Goal: Check status: Check status

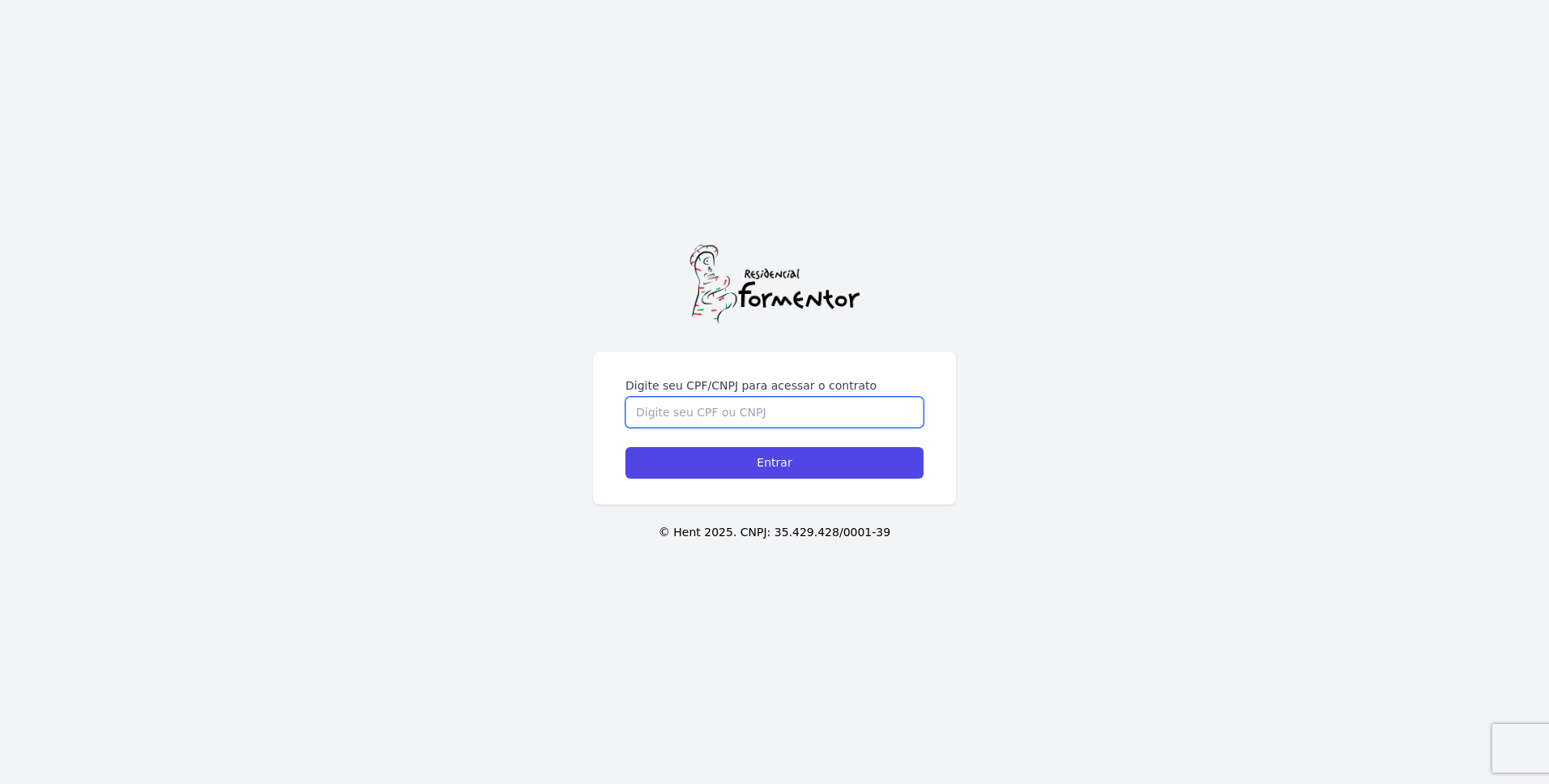
click at [764, 414] on input "Digite seu CPF/CNPJ para acessar o contrato" at bounding box center [774, 412] width 298 height 31
type input "41933607840"
click at [625, 447] on input "Entrar" at bounding box center [774, 463] width 298 height 31
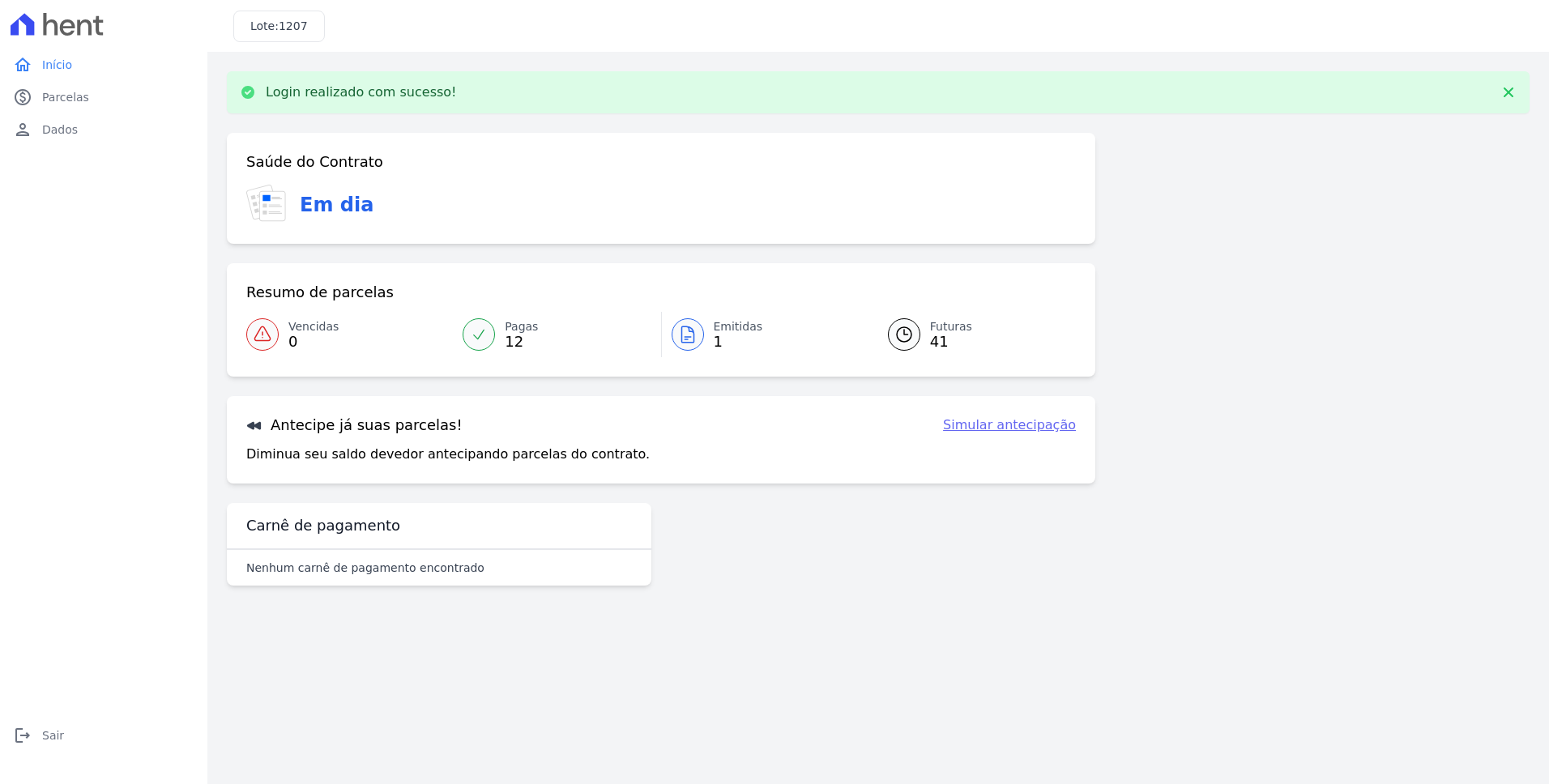
click at [931, 337] on span "41" at bounding box center [951, 342] width 42 height 13
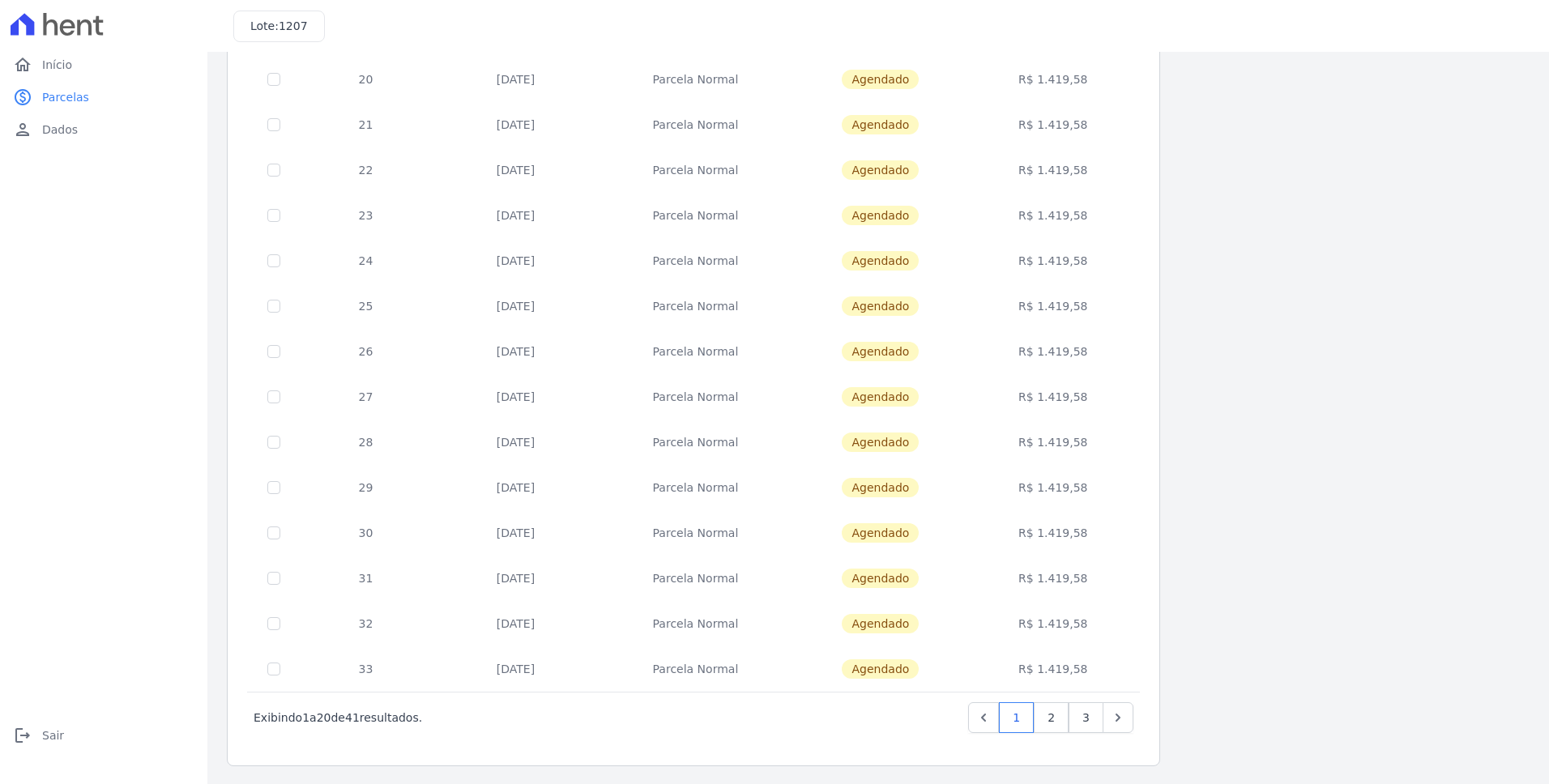
scroll to position [439, 0]
click at [1082, 714] on link "3" at bounding box center [1086, 715] width 35 height 31
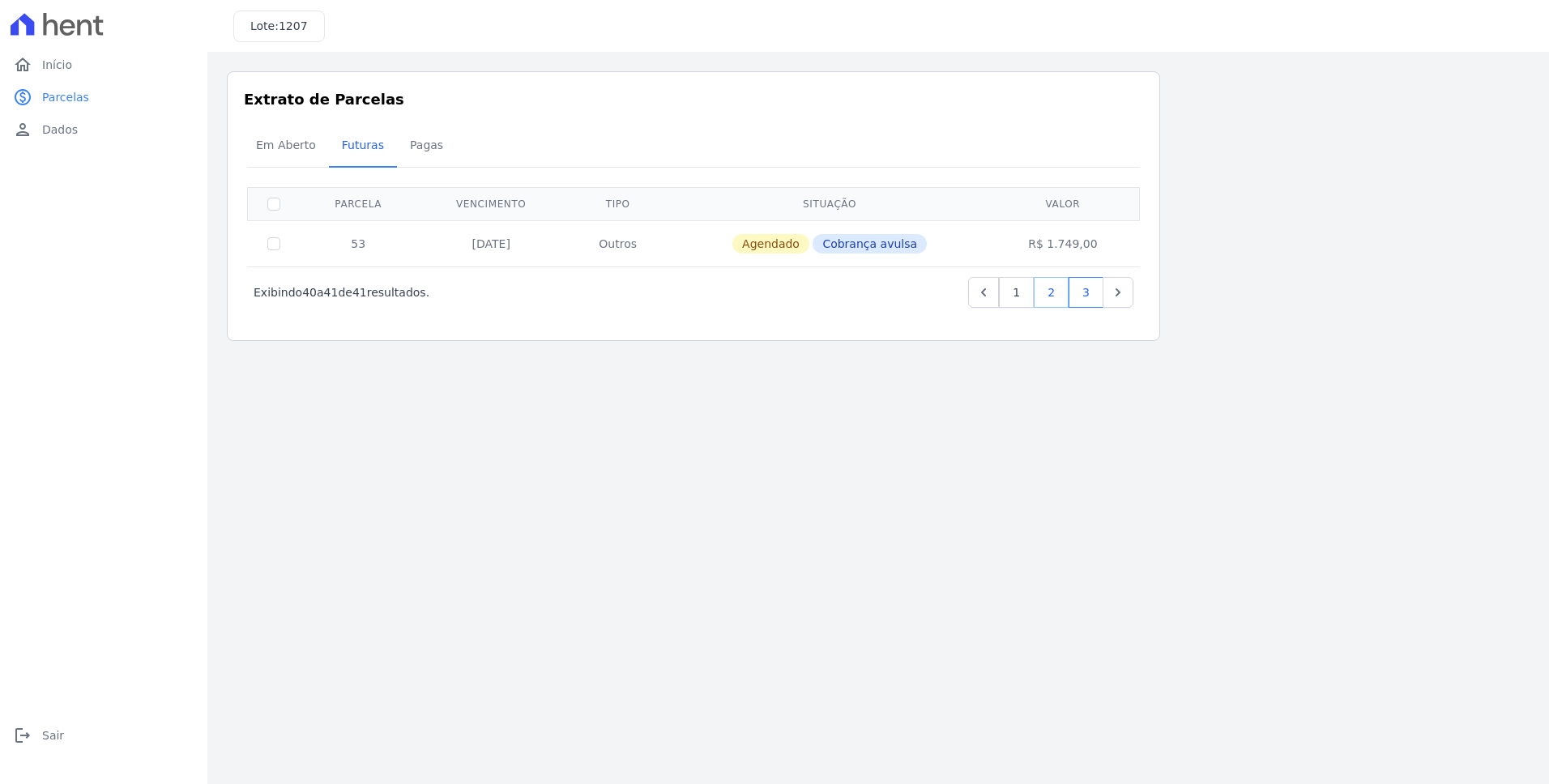
click at [1053, 290] on link "2" at bounding box center [1051, 292] width 35 height 31
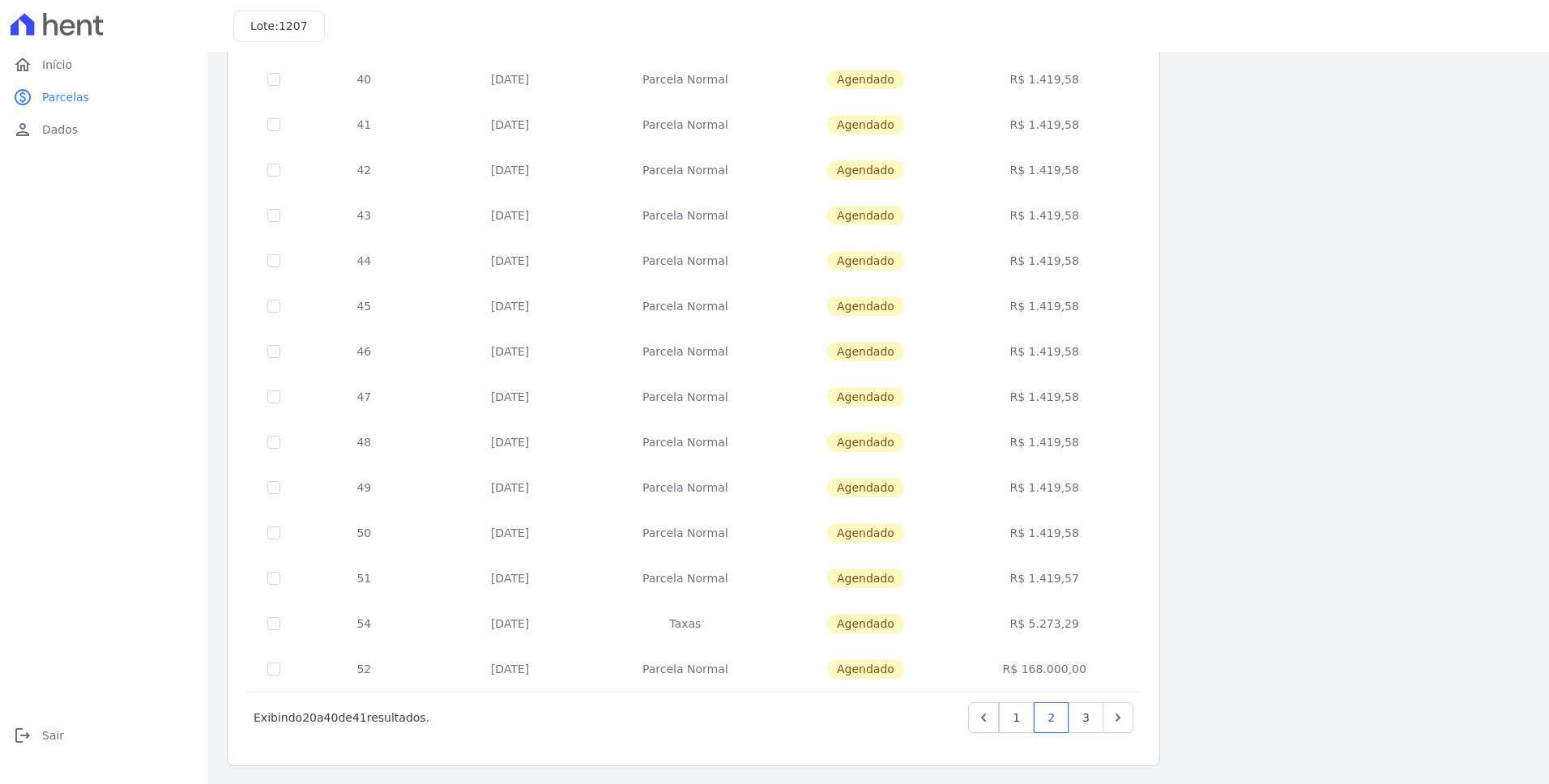
scroll to position [439, 0]
click at [278, 581] on input "checkbox" at bounding box center [274, 576] width 13 height 13
checkbox input "true"
drag, startPoint x: 276, startPoint y: 531, endPoint x: 276, endPoint y: 504, distance: 27.0
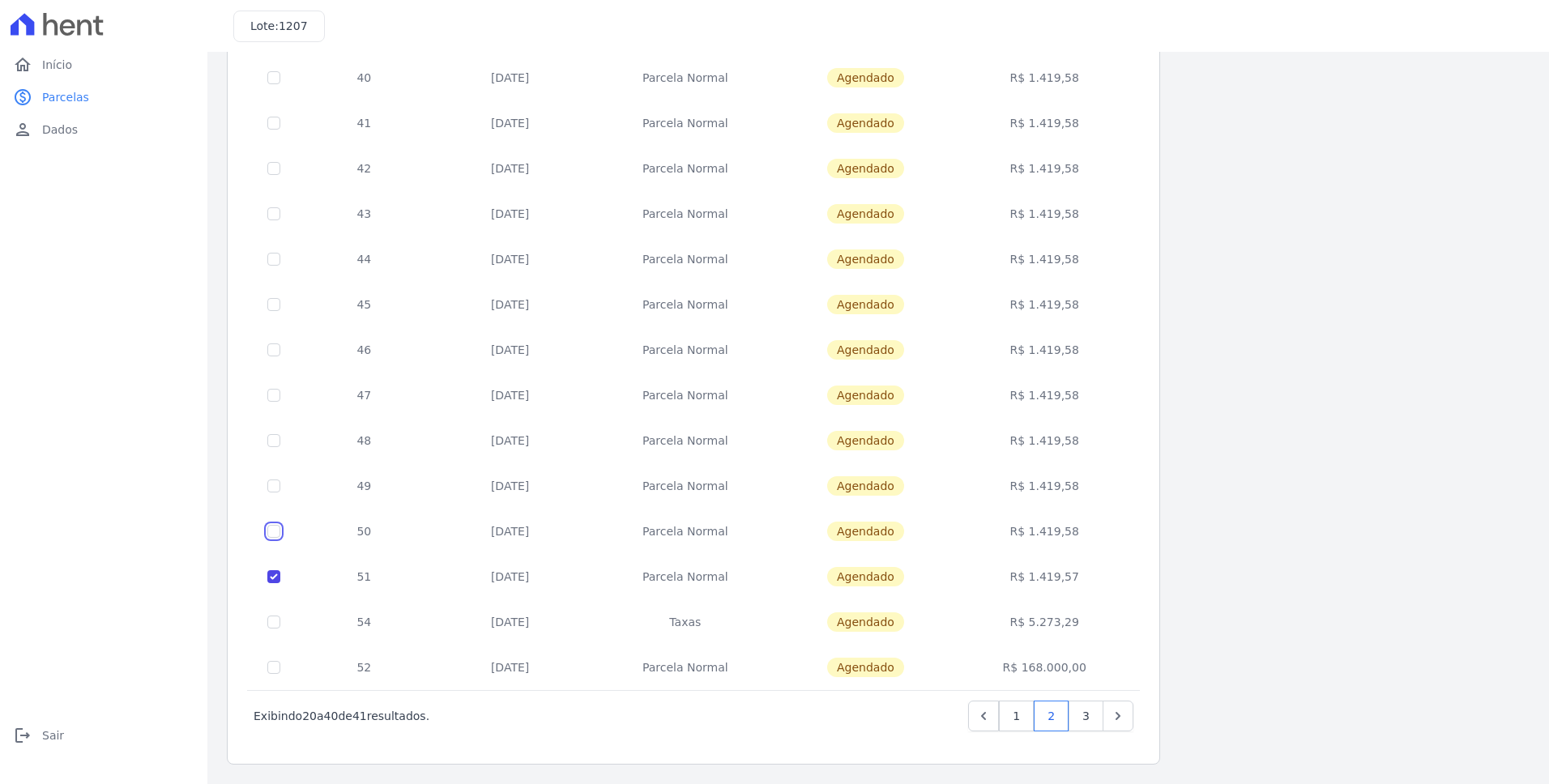
click at [276, 529] on input "checkbox" at bounding box center [274, 531] width 13 height 13
checkbox input "true"
click at [275, 485] on input "checkbox" at bounding box center [274, 486] width 13 height 13
checkbox input "true"
click at [274, 444] on input "checkbox" at bounding box center [274, 440] width 13 height 13
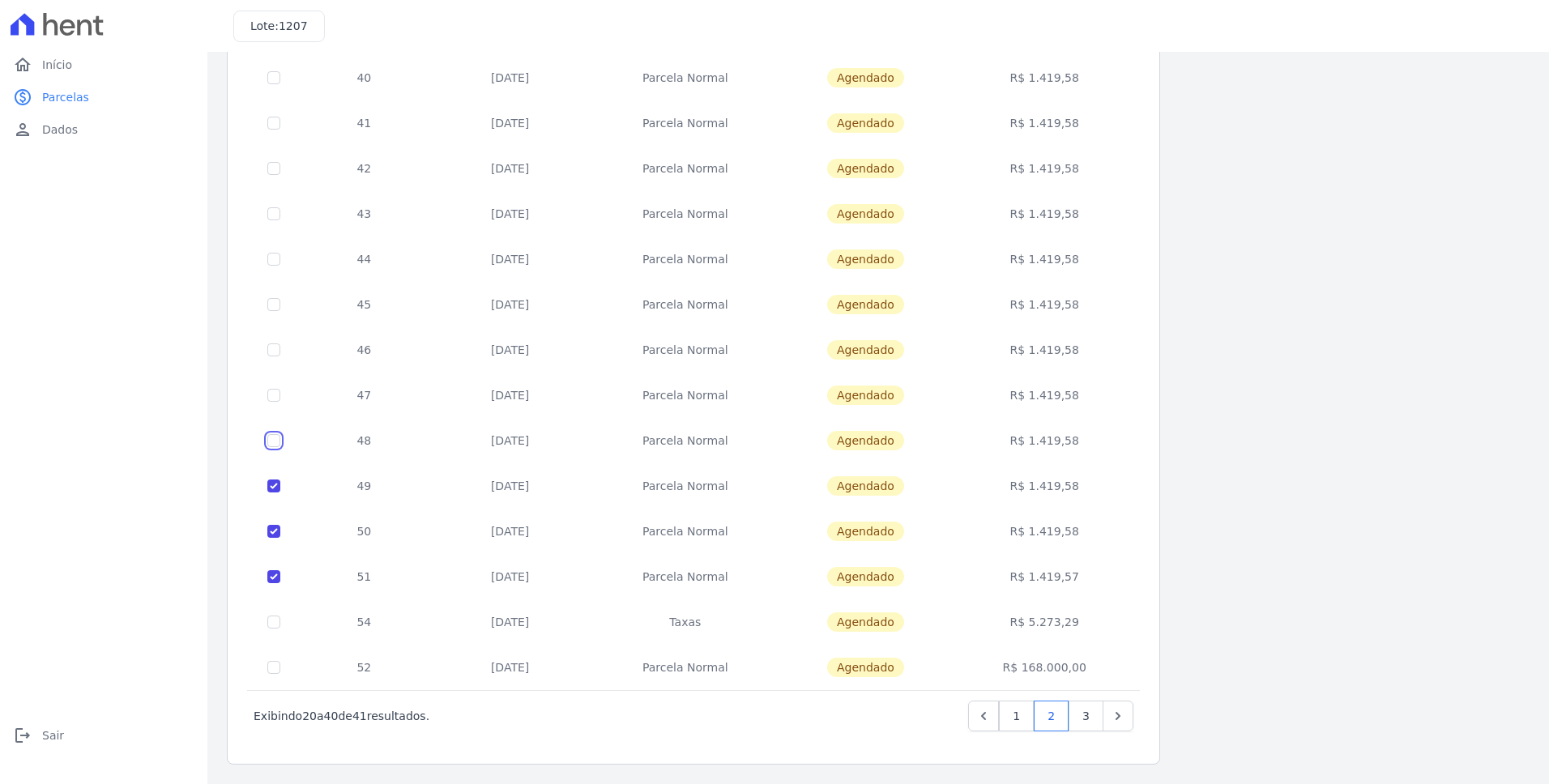
checkbox input "true"
drag, startPoint x: 274, startPoint y: 393, endPoint x: 270, endPoint y: 357, distance: 36.2
click at [274, 392] on input "checkbox" at bounding box center [274, 395] width 13 height 13
checkbox input "true"
drag, startPoint x: 269, startPoint y: 351, endPoint x: 276, endPoint y: 325, distance: 26.9
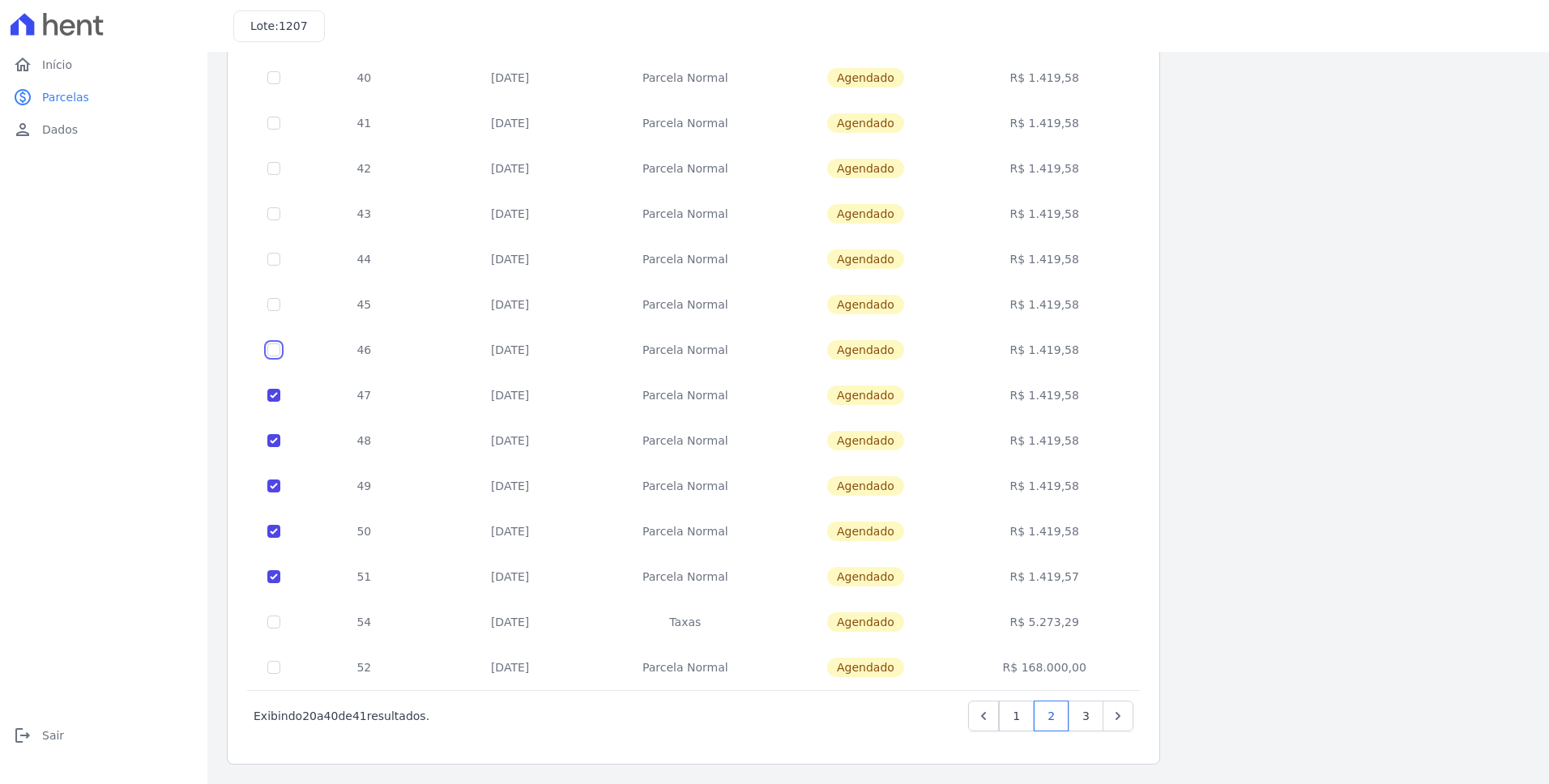
click at [270, 350] on input "checkbox" at bounding box center [274, 350] width 13 height 13
checkbox input "true"
drag, startPoint x: 276, startPoint y: 300, endPoint x: 276, endPoint y: 282, distance: 18.0
click at [276, 298] on input "checkbox" at bounding box center [274, 304] width 13 height 13
checkbox input "true"
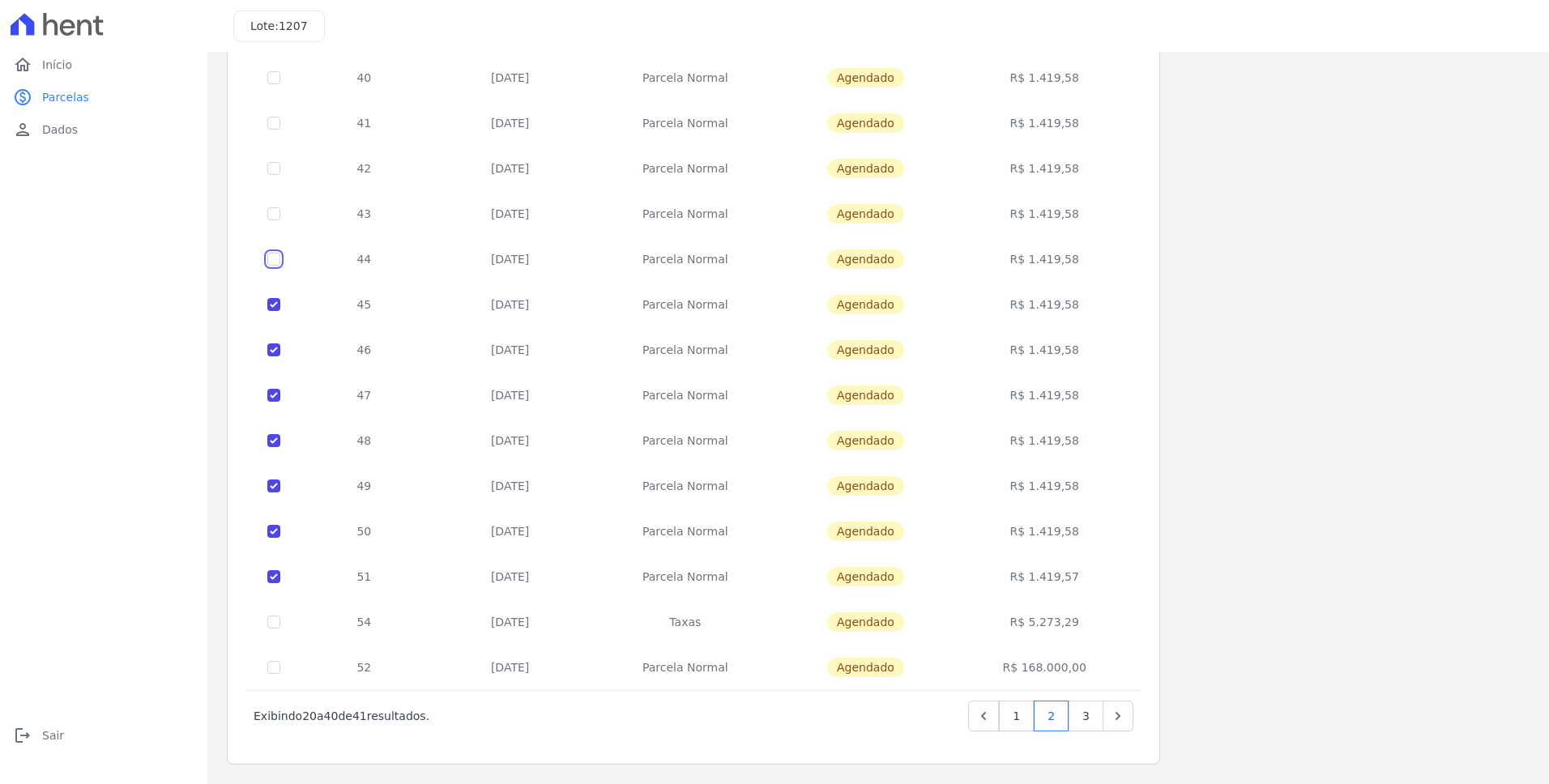
click at [273, 259] on input "checkbox" at bounding box center [274, 259] width 13 height 13
checkbox input "true"
click at [275, 219] on input "checkbox" at bounding box center [274, 214] width 13 height 13
checkbox input "true"
click at [273, 162] on input "checkbox" at bounding box center [274, 168] width 13 height 13
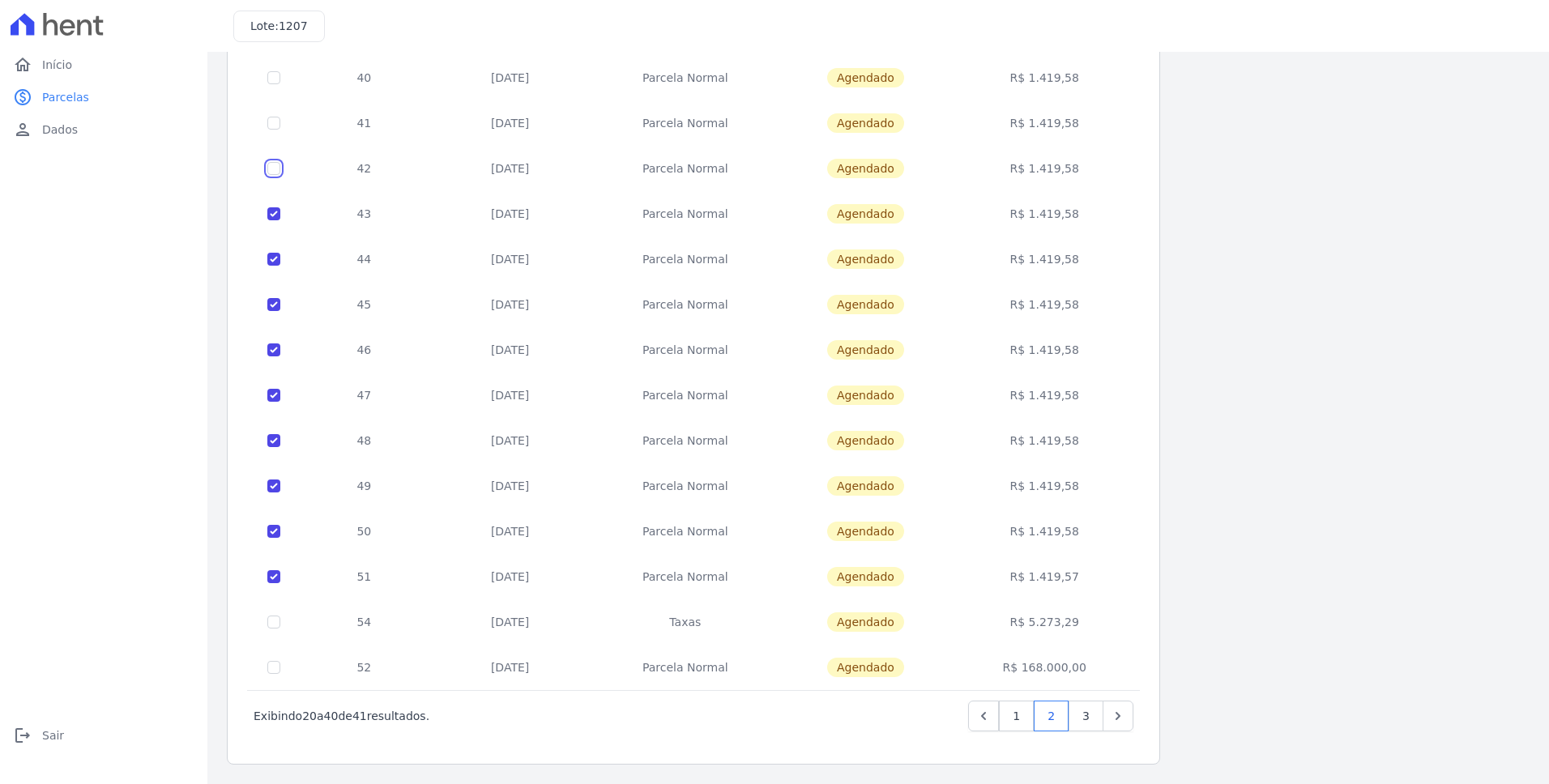
checkbox input "true"
click at [276, 126] on input "checkbox" at bounding box center [274, 123] width 13 height 13
checkbox input "true"
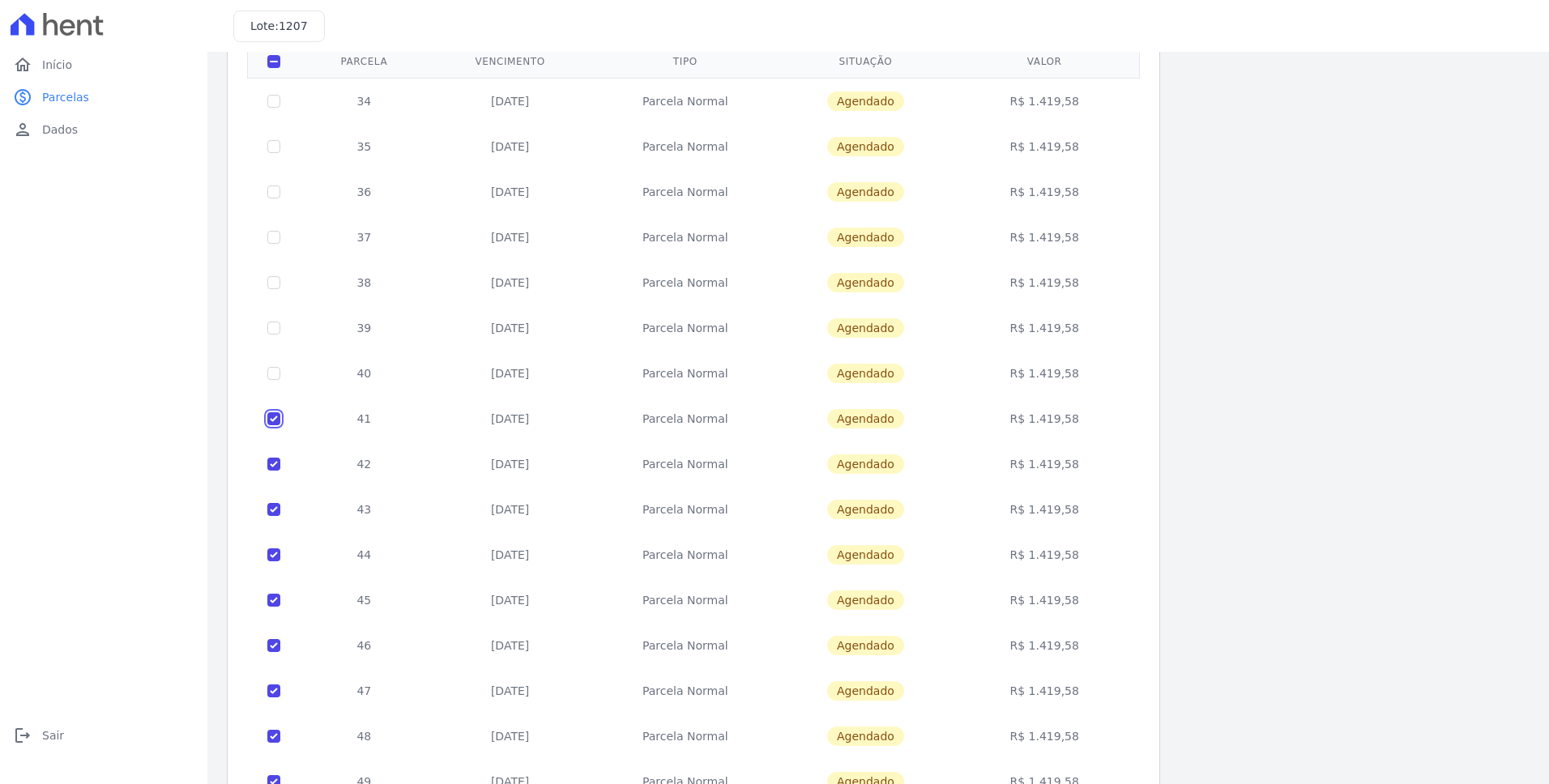
scroll to position [114, 0]
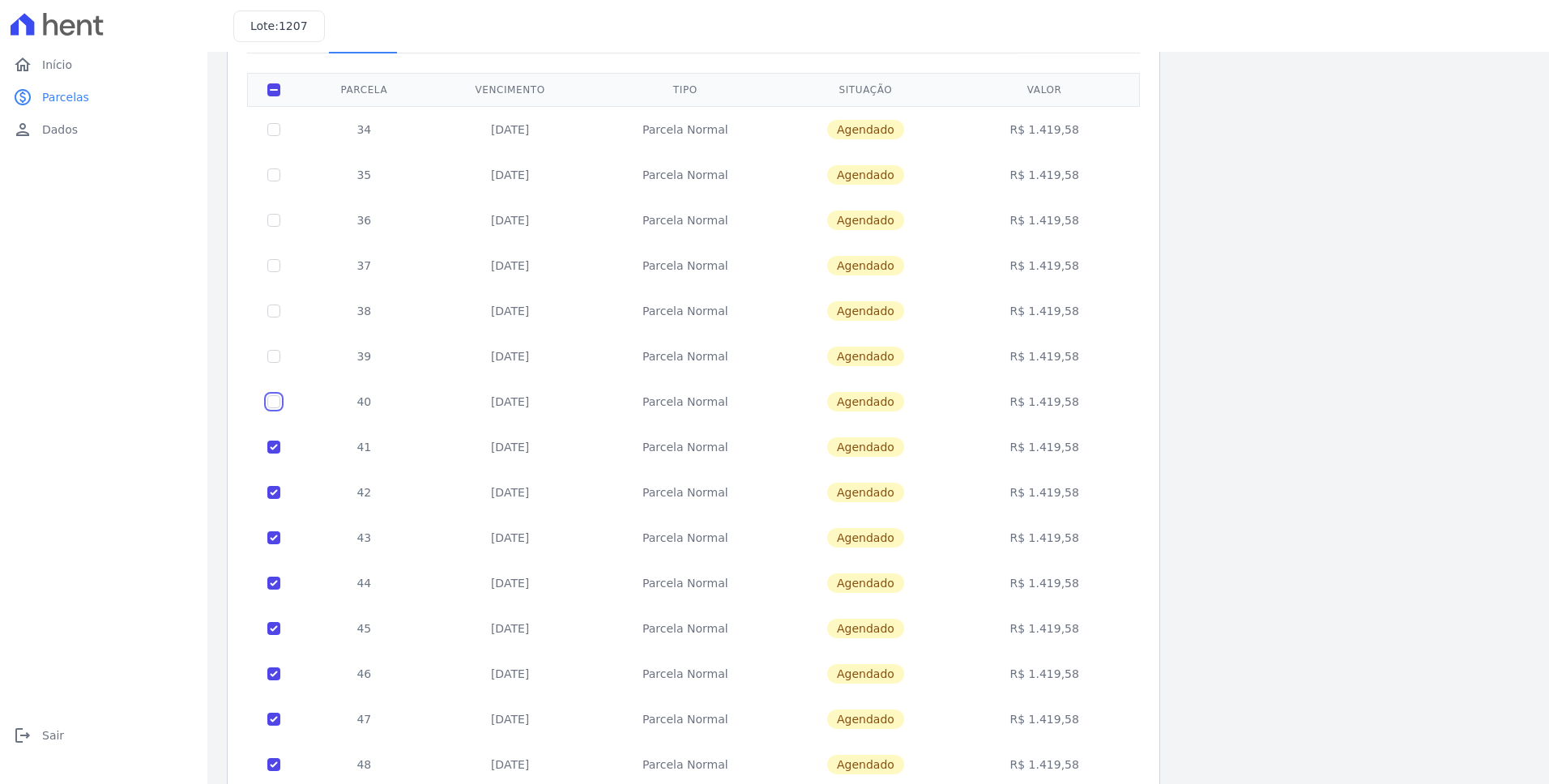
drag, startPoint x: 273, startPoint y: 397, endPoint x: 273, endPoint y: 387, distance: 10.0
click at [273, 395] on input "checkbox" at bounding box center [274, 401] width 13 height 13
checkbox input "true"
drag, startPoint x: 276, startPoint y: 357, endPoint x: 276, endPoint y: 319, distance: 38.0
click at [276, 355] on input "checkbox" at bounding box center [274, 356] width 13 height 13
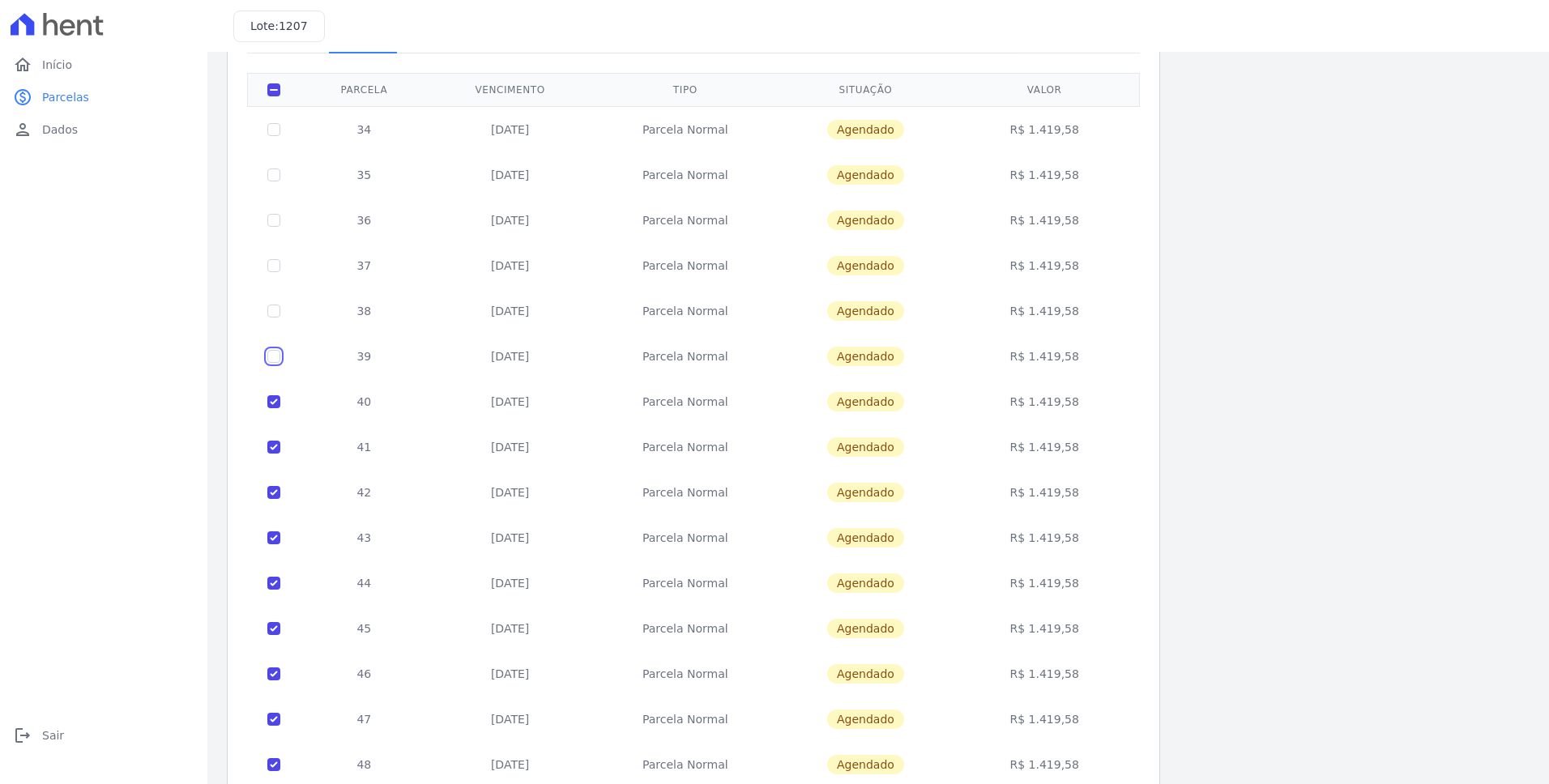
checkbox input "true"
click at [276, 314] on input "checkbox" at bounding box center [274, 310] width 13 height 13
checkbox input "true"
drag, startPoint x: 275, startPoint y: 266, endPoint x: 275, endPoint y: 215, distance: 51.0
click at [275, 265] on input "checkbox" at bounding box center [274, 265] width 13 height 13
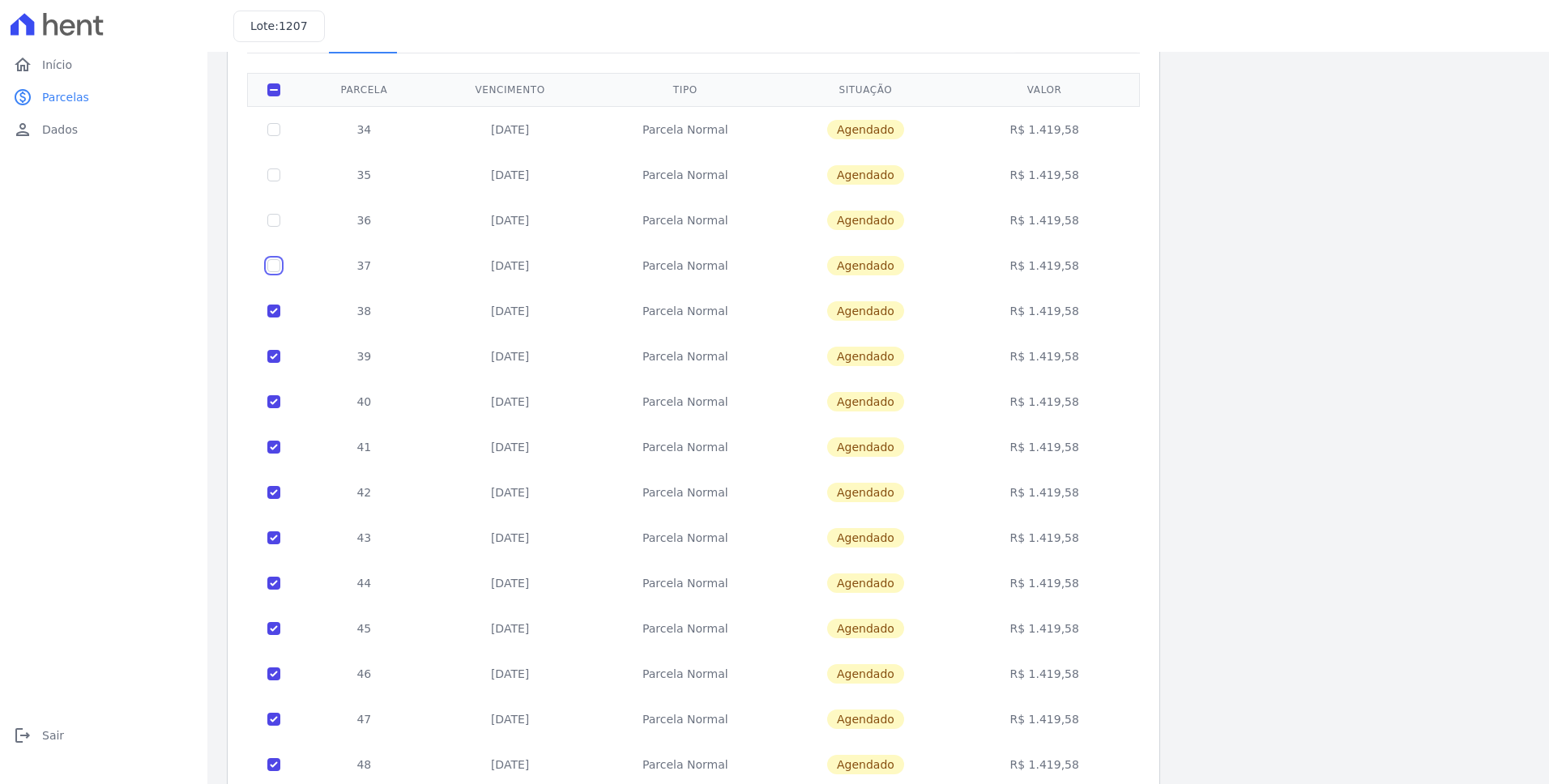
checkbox input "true"
click at [275, 212] on td at bounding box center [274, 221] width 52 height 45
click at [276, 222] on input "checkbox" at bounding box center [274, 220] width 13 height 13
checkbox input "true"
drag, startPoint x: 276, startPoint y: 172, endPoint x: 282, endPoint y: 147, distance: 25.7
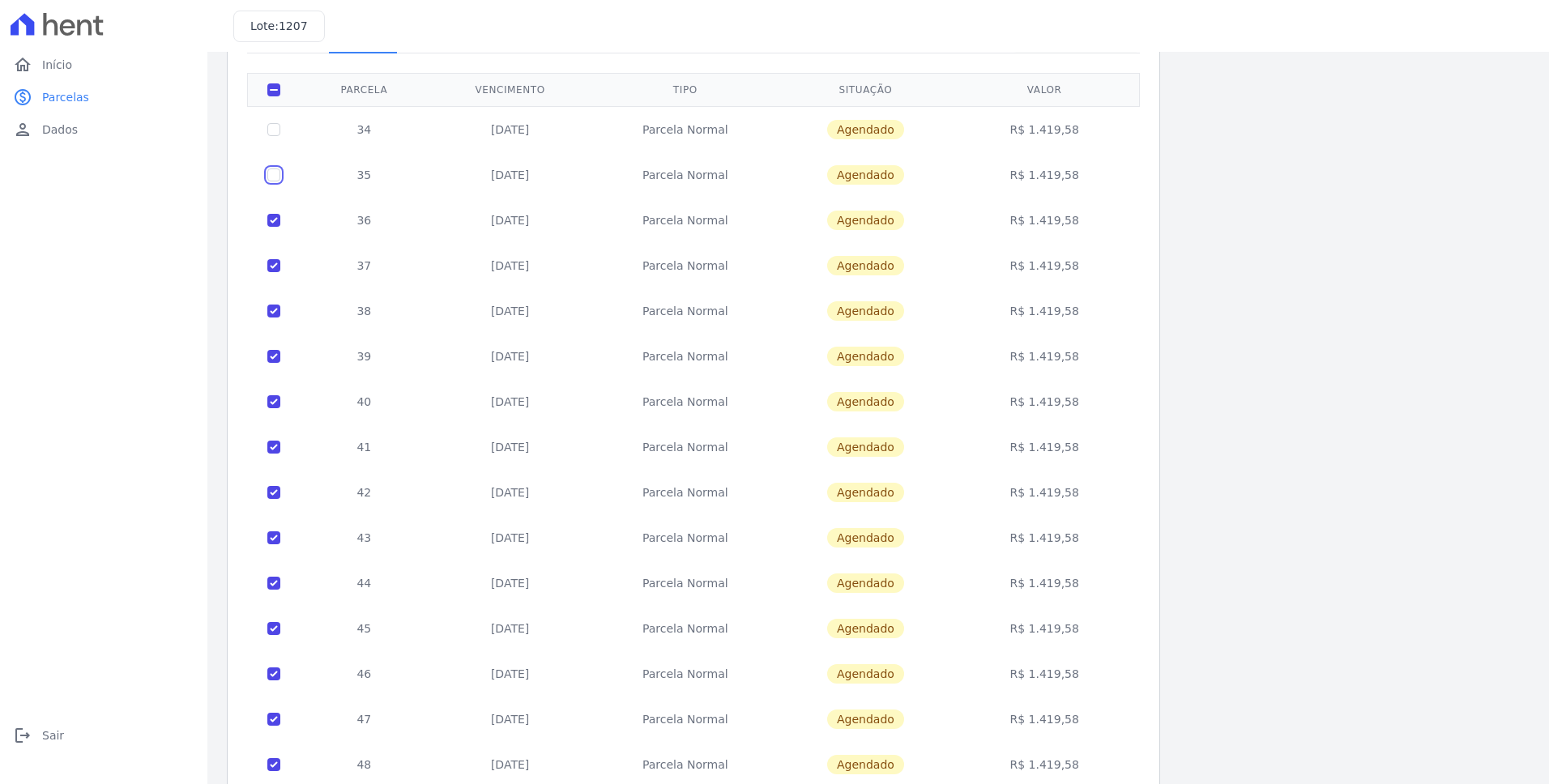
click at [278, 172] on input "checkbox" at bounding box center [274, 174] width 13 height 13
checkbox input "true"
click at [274, 131] on input "checkbox" at bounding box center [274, 129] width 13 height 13
checkbox input "true"
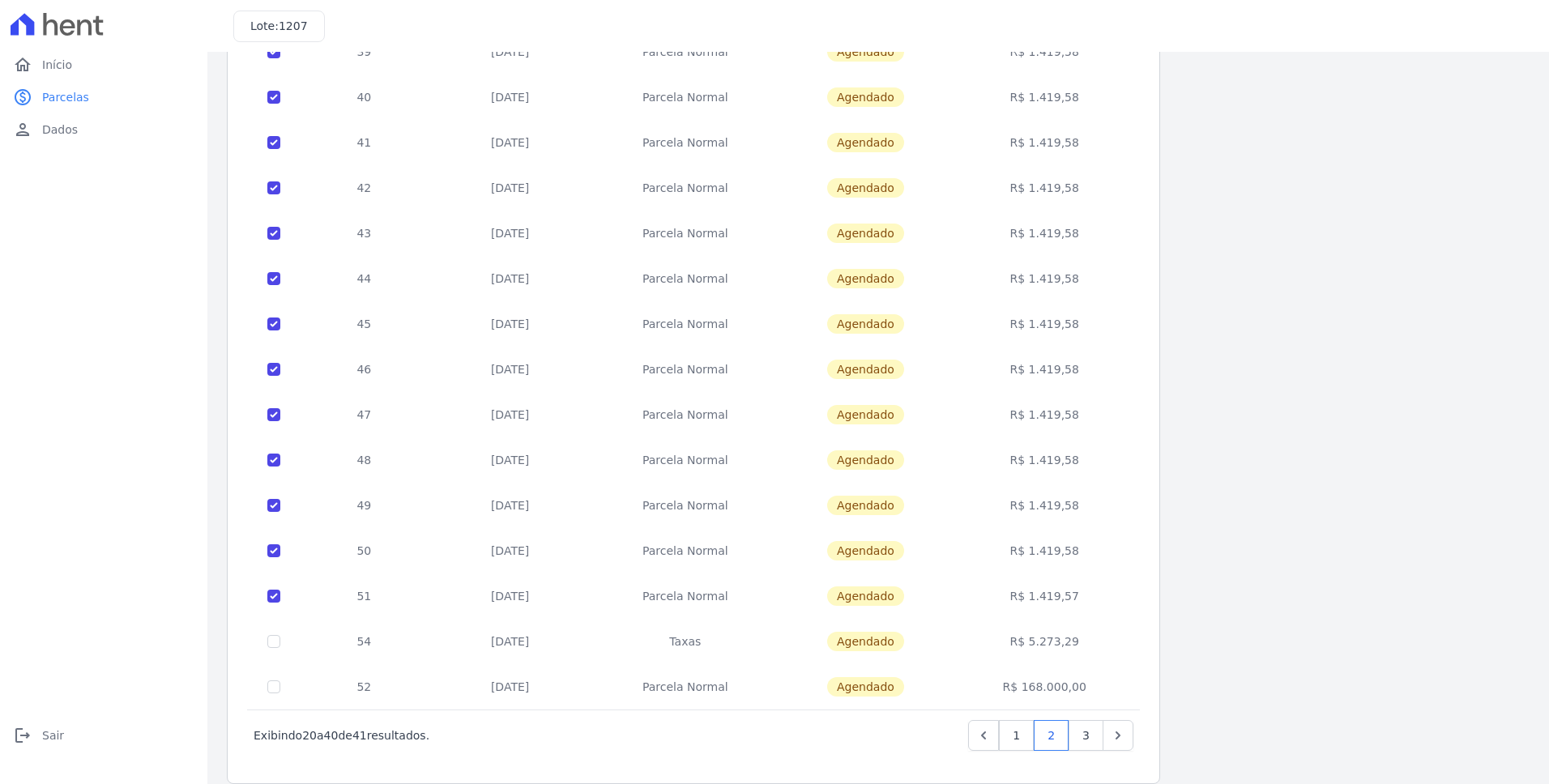
scroll to position [439, 0]
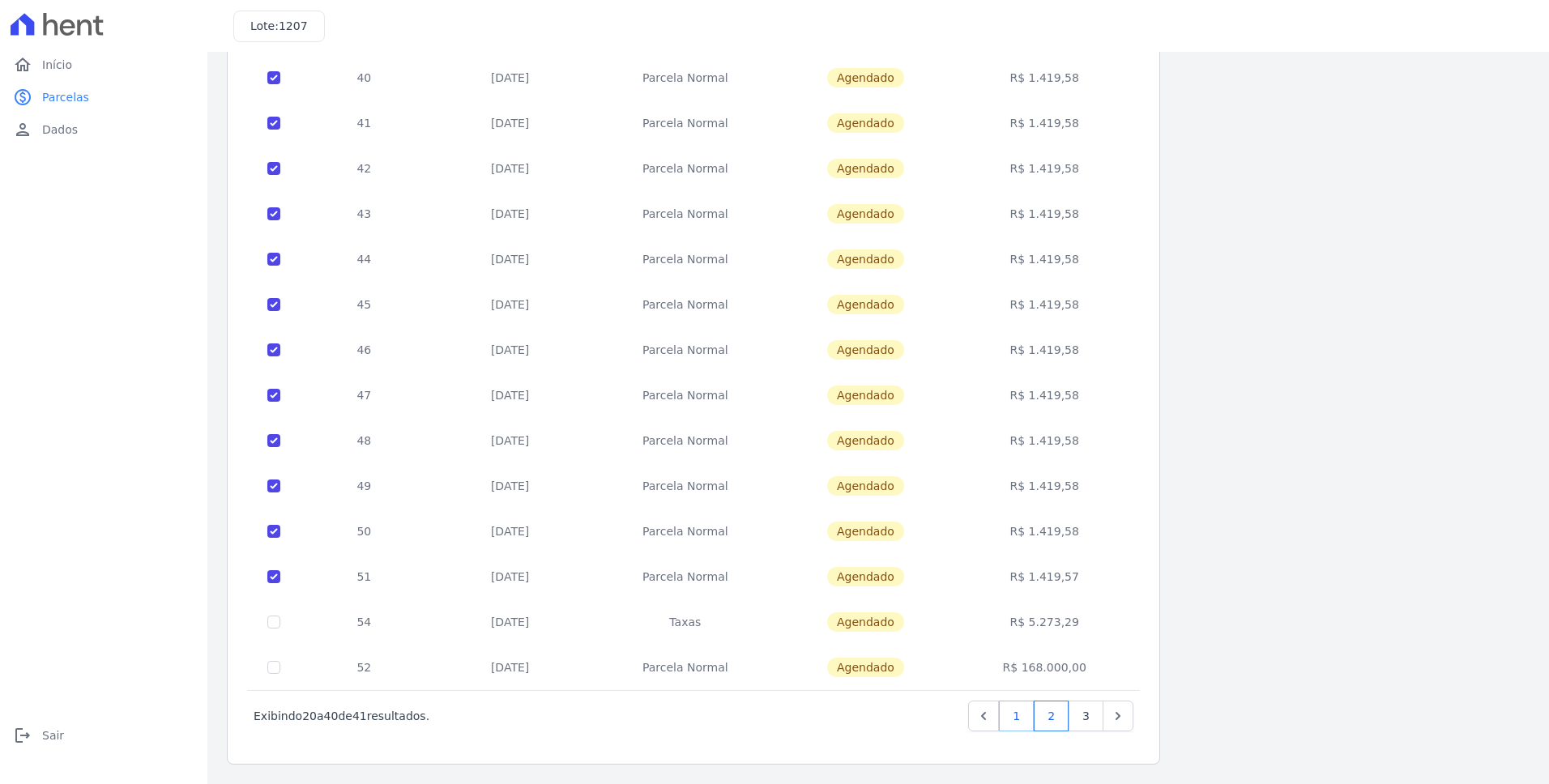
click at [1023, 716] on link "1" at bounding box center [1016, 715] width 35 height 31
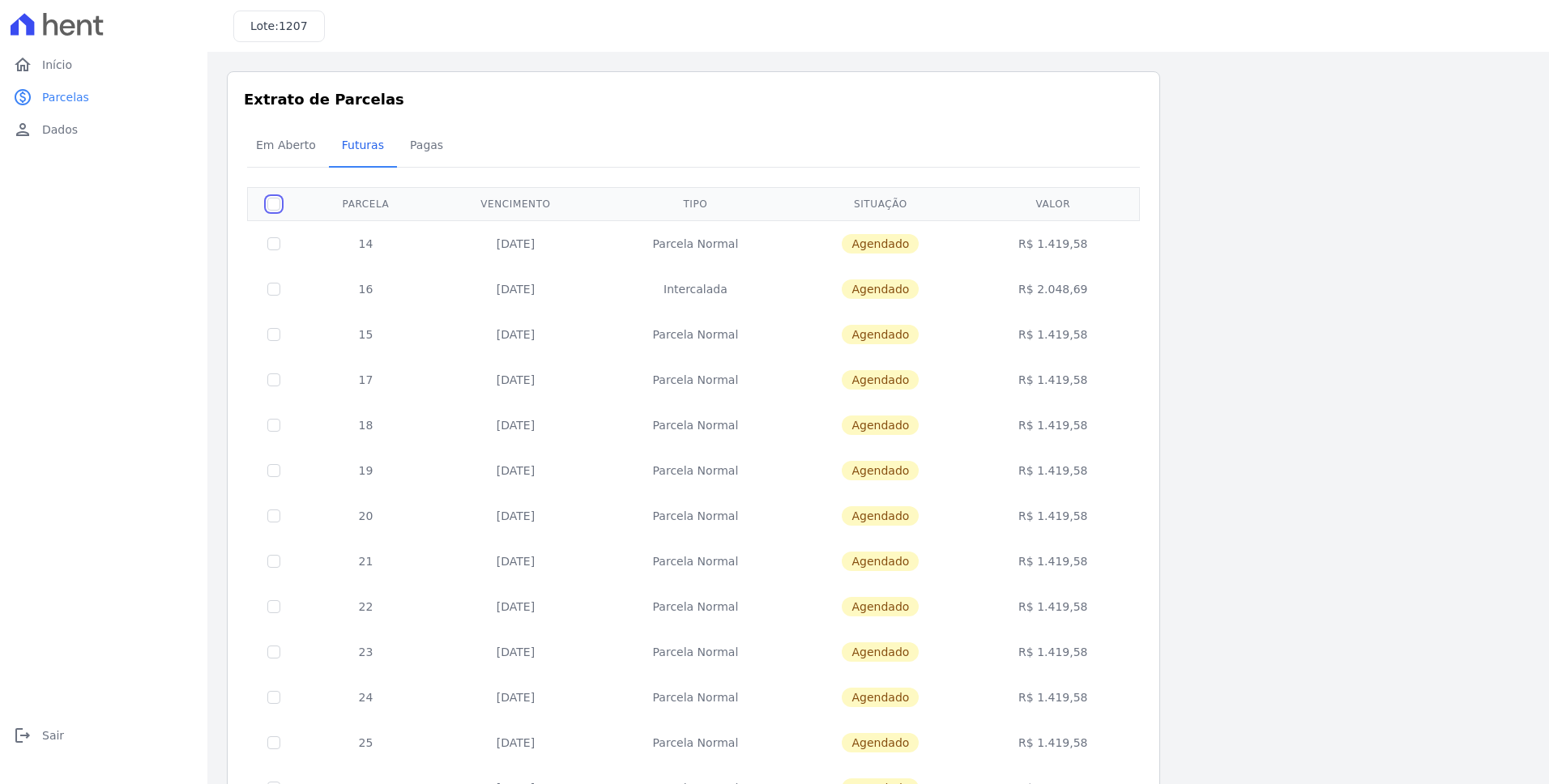
click at [271, 207] on input "checkbox" at bounding box center [274, 204] width 13 height 13
checkbox input "true"
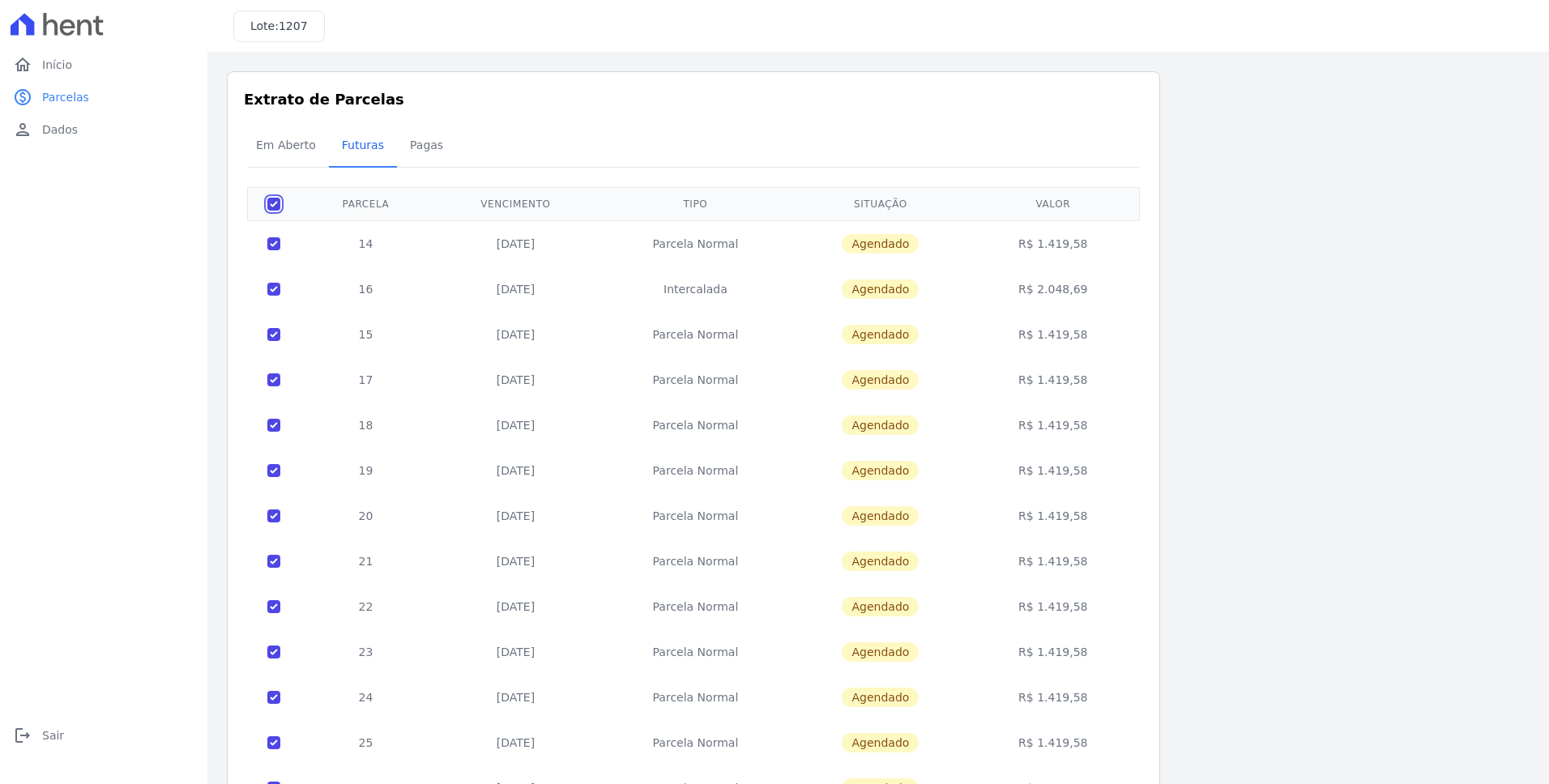
checkbox input "true"
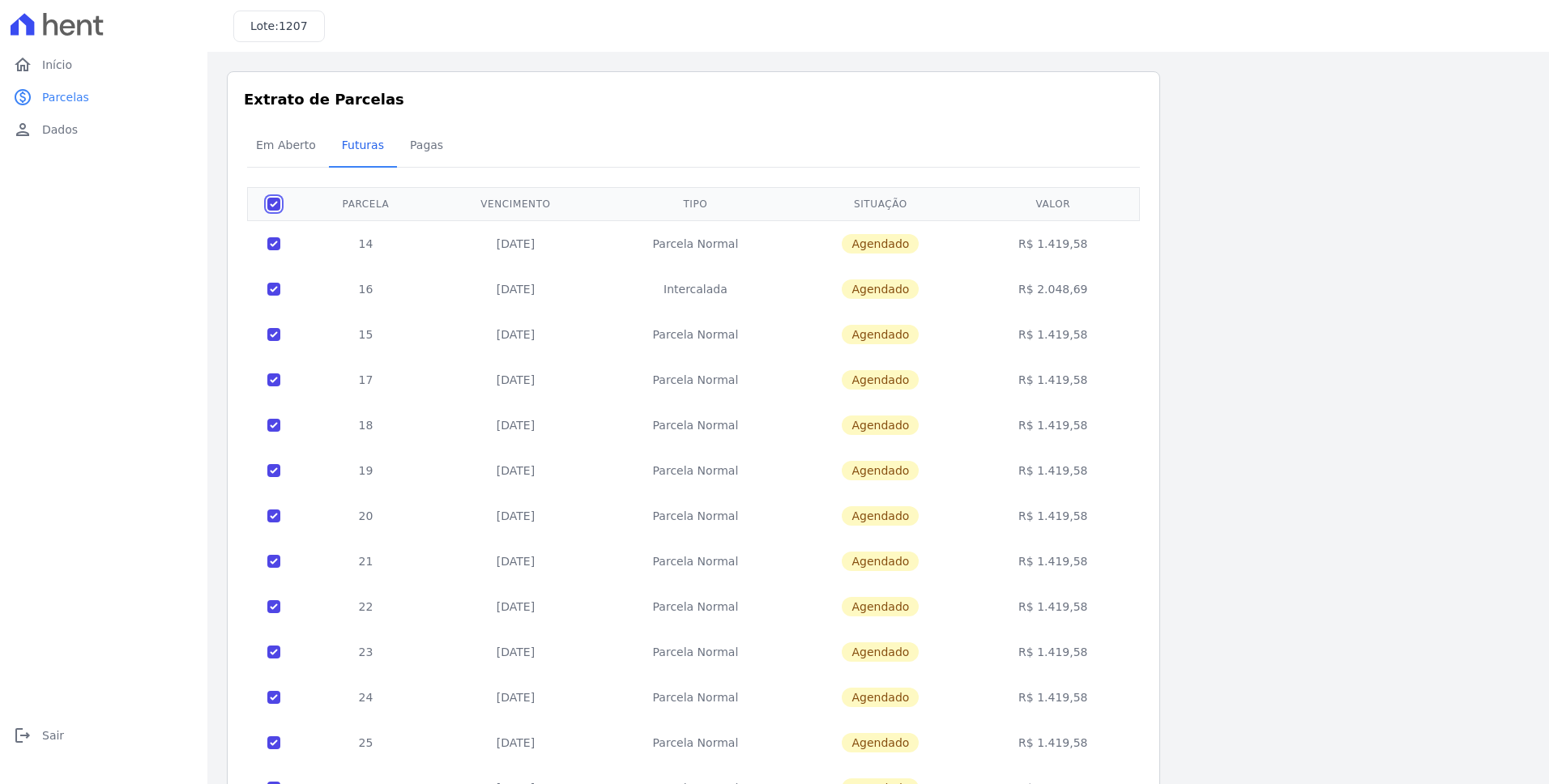
checkbox input "true"
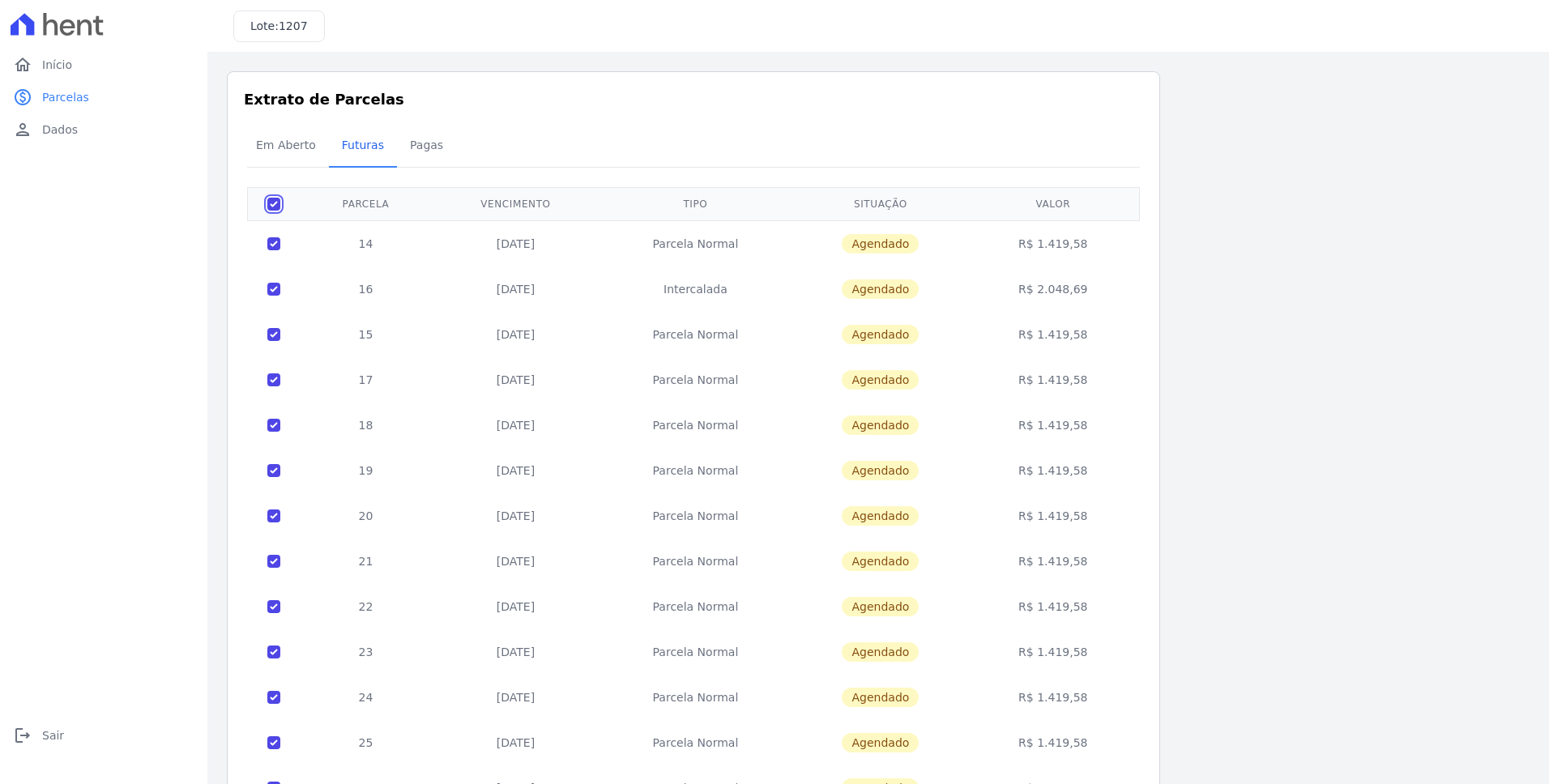
checkbox input "true"
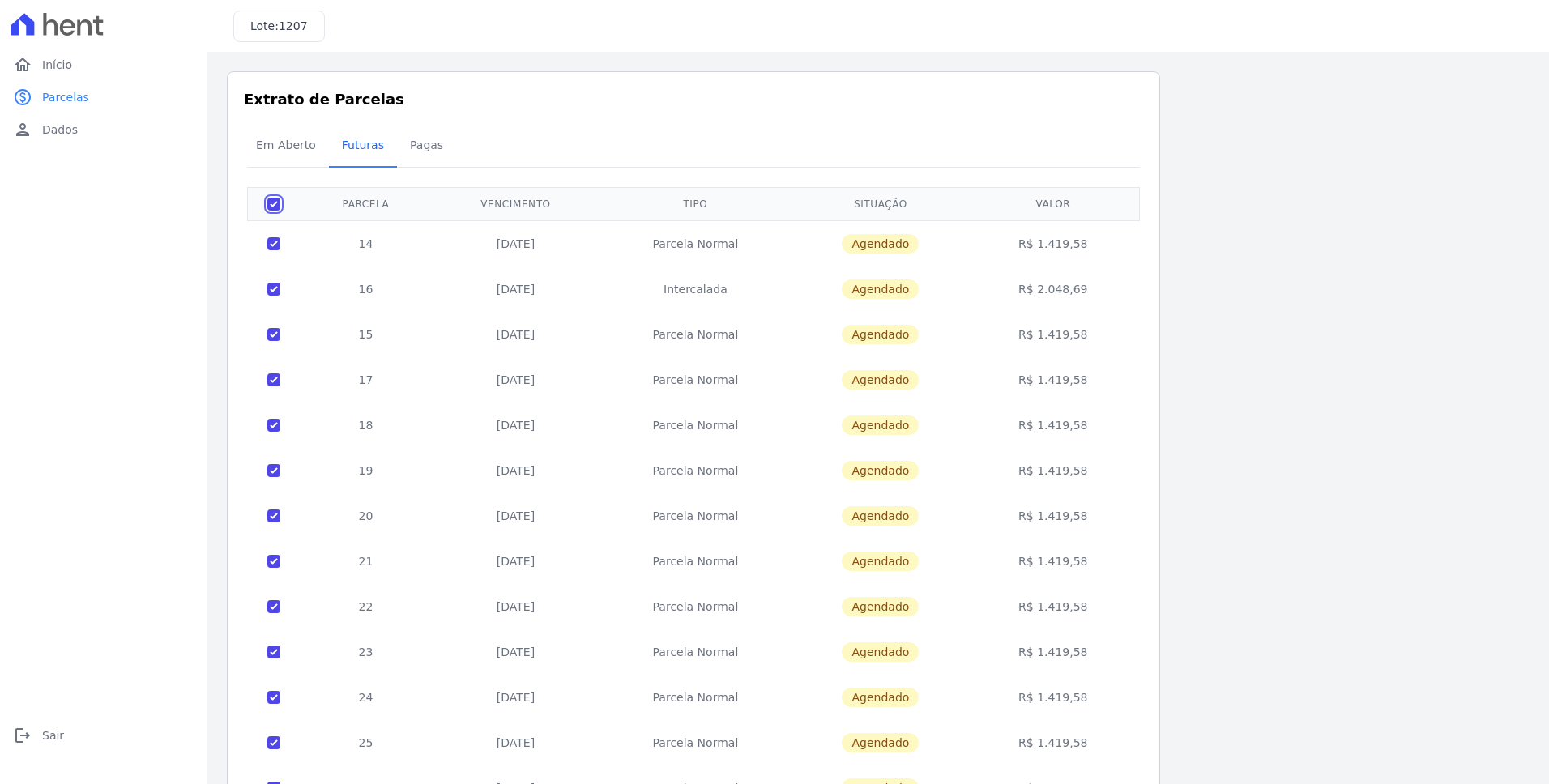
checkbox input "true"
click at [276, 290] on input "checkbox" at bounding box center [274, 289] width 13 height 13
checkbox input "false"
click at [194, 324] on div "home Início home Início paid Parcelas paid Parcelas person Dados person Dados l…" at bounding box center [103, 410] width 194 height 723
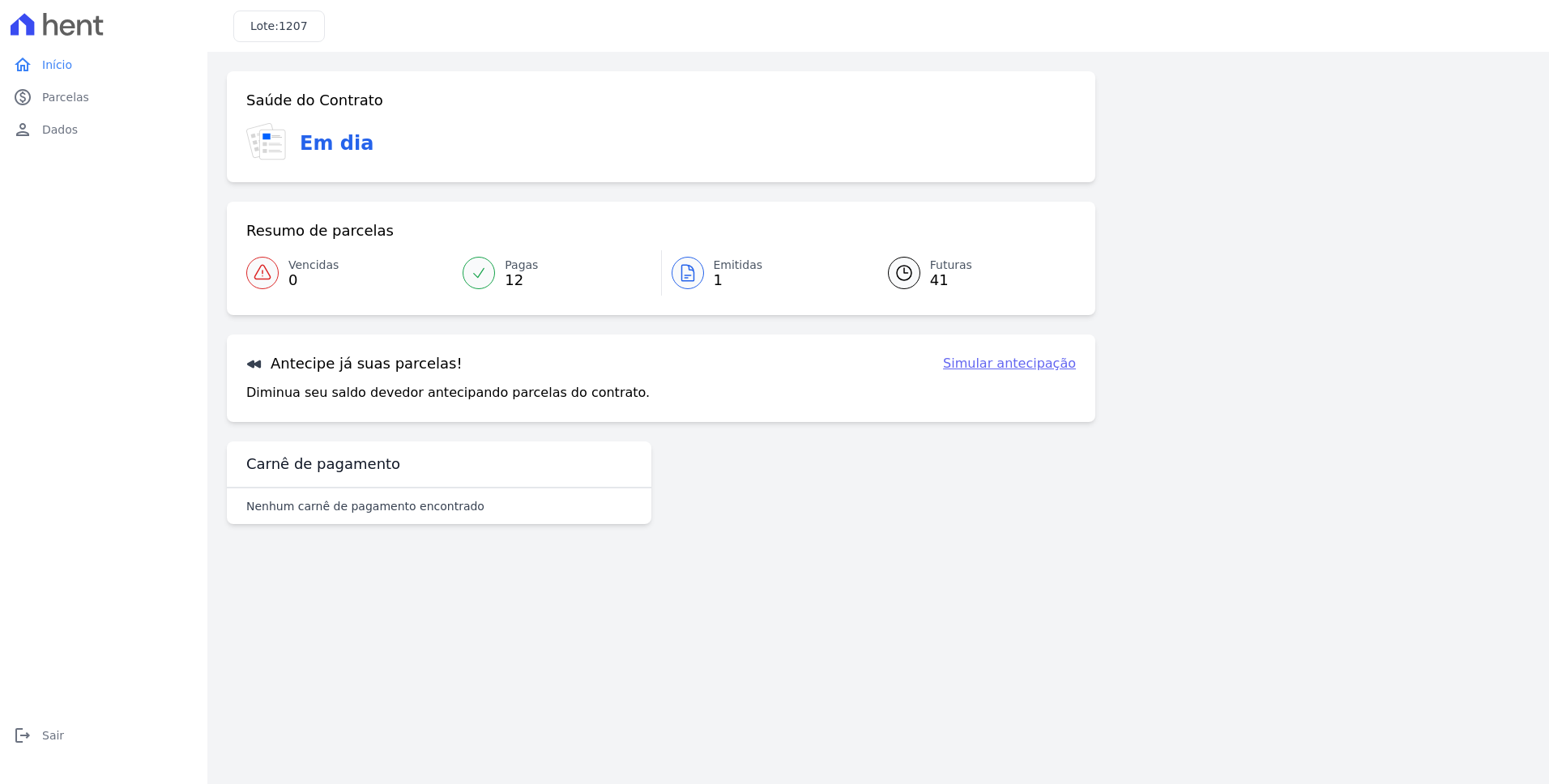
click at [918, 282] on link "Futuras 41" at bounding box center [972, 273] width 208 height 45
